Goal: Task Accomplishment & Management: Use online tool/utility

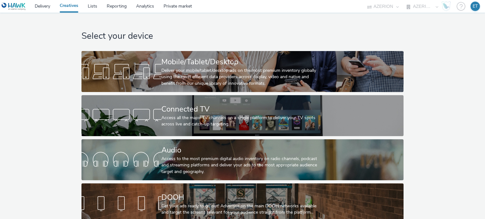
select select "79162ed7-0017-4339-93b0-3399b708648f"
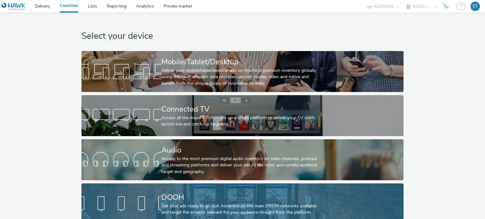
click at [180, 184] on div "DOOH Get your ads ready to go out! Advertise on the main DOOH networks availabl…" at bounding box center [241, 204] width 160 height 41
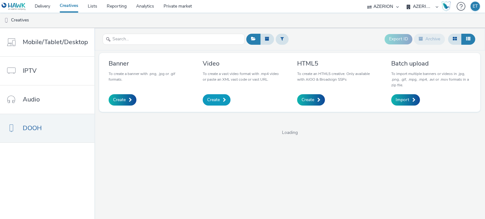
click at [207, 99] on span "Create" at bounding box center [213, 100] width 13 height 6
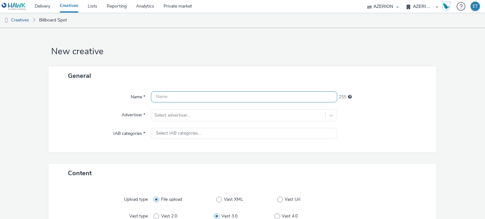
click at [206, 99] on input "text" at bounding box center [244, 96] width 186 height 11
paste input "final tml colmar 2025_09.09.2025"
click at [203, 97] on input "final tml colmar 2025_09.09.2025" at bounding box center [244, 96] width 186 height 11
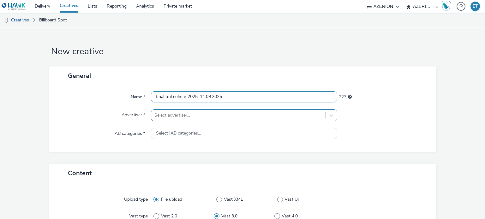
type input "final tml colmar 2025_11.09.2025"
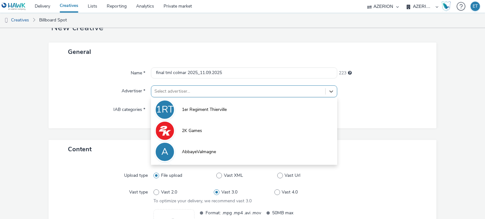
click at [201, 97] on div "option 1er Regiment Thierville focused, 1 of 10. 10 results available. Use Up a…" at bounding box center [244, 92] width 186 height 12
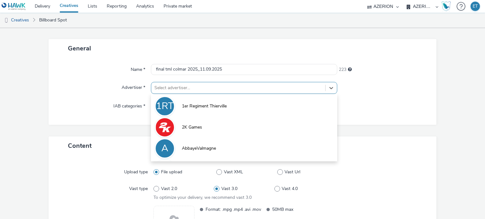
scroll to position [27, 0]
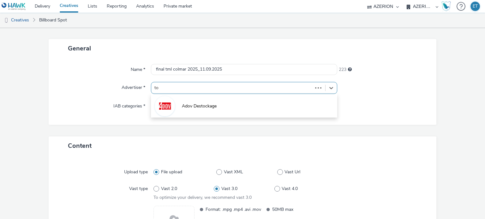
type input "top"
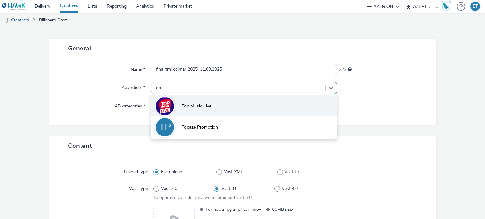
click at [204, 99] on li "Top Music Live" at bounding box center [244, 105] width 186 height 21
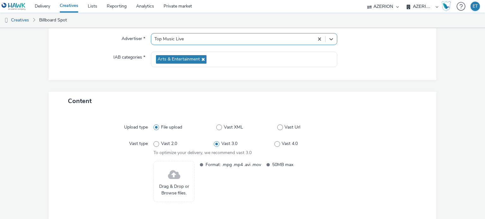
scroll to position [77, 0]
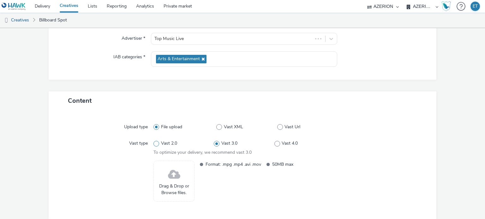
click at [157, 146] on label "Vast 2.0" at bounding box center [183, 143] width 60 height 6
click at [157, 146] on input "Vast 2.0" at bounding box center [155, 144] width 4 height 4
radio input "true"
radio input "false"
click at [162, 169] on div "Drag & Drop or Browse files." at bounding box center [173, 181] width 41 height 41
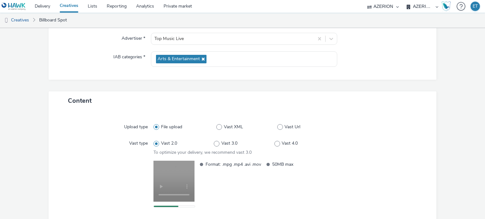
scroll to position [109, 0]
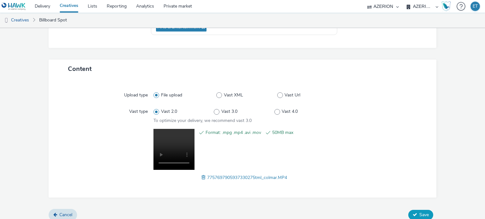
click at [413, 217] on button "Save" at bounding box center [420, 215] width 25 height 10
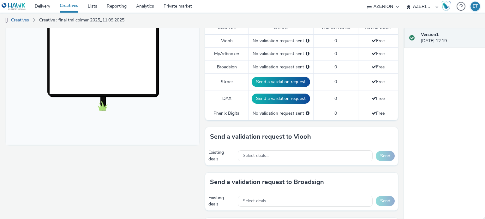
scroll to position [189, 0]
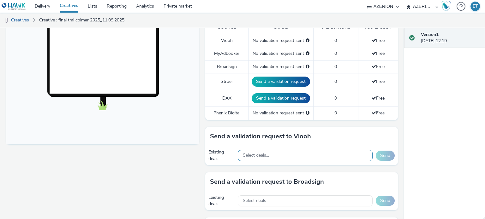
click at [258, 154] on span "Select deals..." at bounding box center [256, 155] width 26 height 5
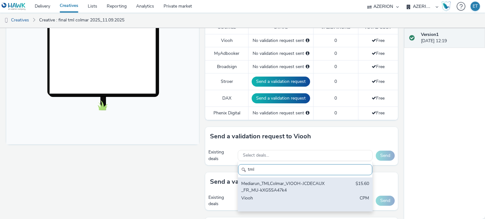
type input "tml"
click at [269, 184] on div "Mediarun_TMLColmar_VIOOH-JCDECAUX_FR_MU-kXG5SA47k4" at bounding box center [283, 187] width 84 height 13
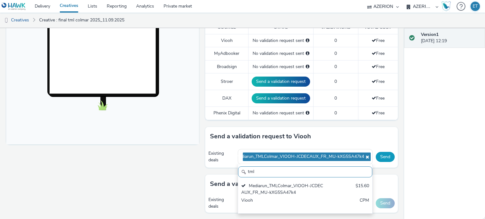
scroll to position [0, 0]
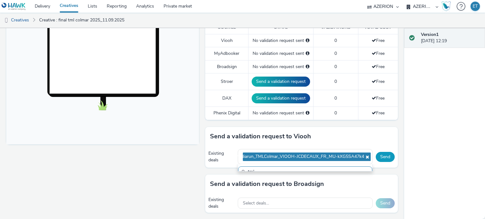
click at [380, 155] on button "Send" at bounding box center [384, 157] width 19 height 10
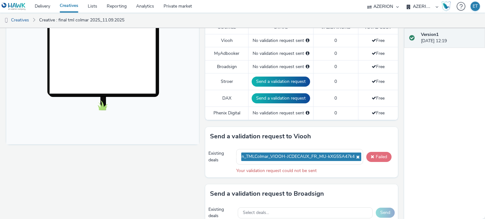
click at [377, 155] on button "Failed" at bounding box center [378, 157] width 25 height 10
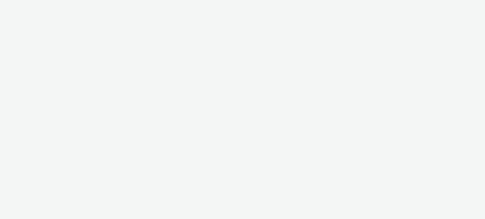
select select "79162ed7-0017-4339-93b0-3399b708648f"
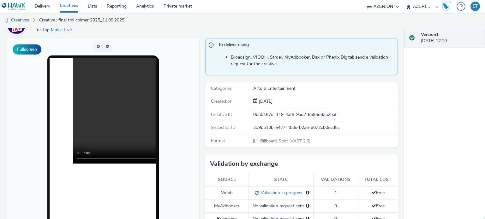
scroll to position [34, 0]
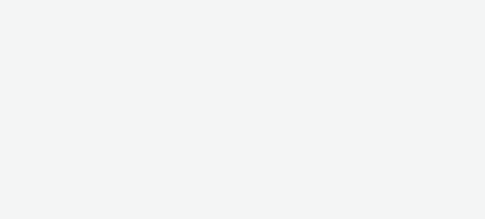
select select "79162ed7-0017-4339-93b0-3399b708648f"
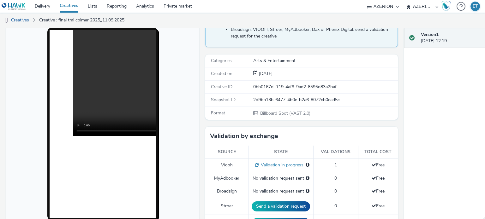
scroll to position [57, 0]
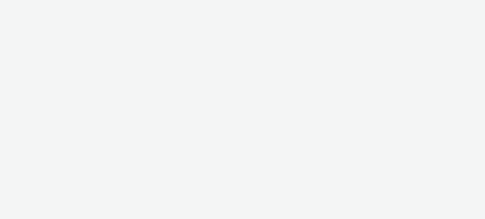
select select "79162ed7-0017-4339-93b0-3399b708648f"
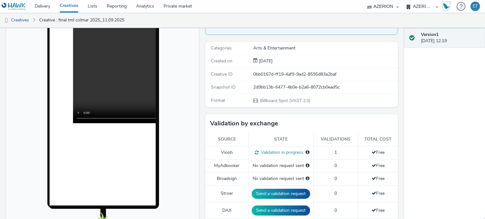
scroll to position [78, 0]
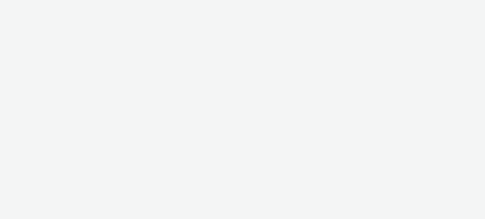
select select "79162ed7-0017-4339-93b0-3399b708648f"
